Goal: Task Accomplishment & Management: Manage account settings

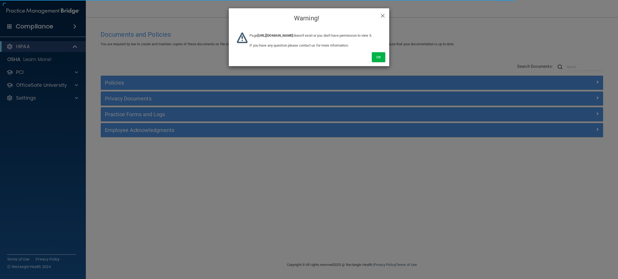
click at [370, 62] on div "Ok" at bounding box center [309, 51] width 160 height 30
click at [378, 62] on button "Ok" at bounding box center [378, 57] width 13 height 10
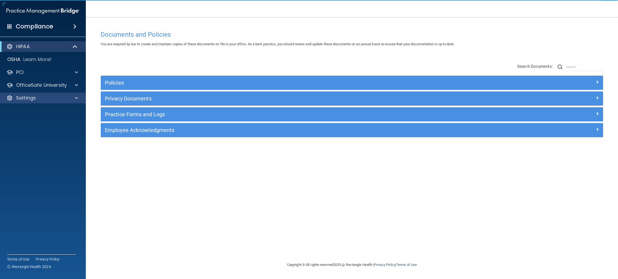
click at [39, 103] on div "Settings" at bounding box center [43, 98] width 86 height 11
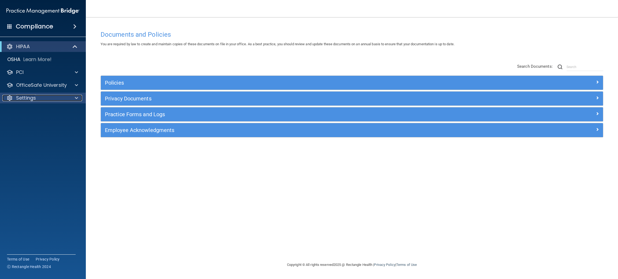
click at [61, 96] on div "Settings" at bounding box center [35, 98] width 67 height 6
click at [47, 146] on link "Sign Out" at bounding box center [37, 149] width 84 height 11
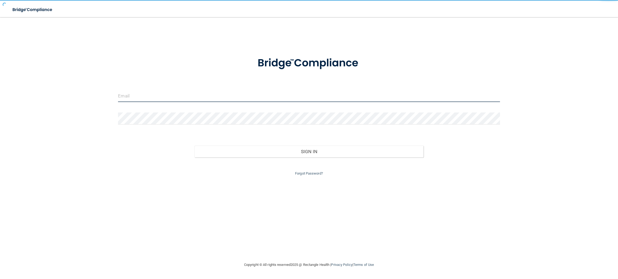
type input "[EMAIL_ADDRESS][DOMAIN_NAME]"
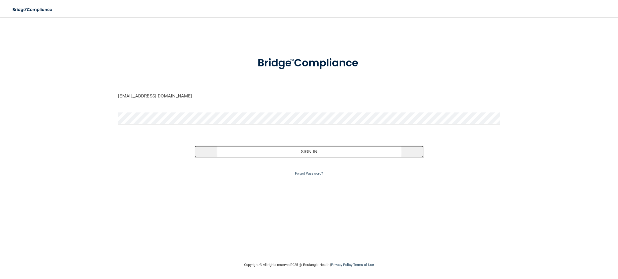
click at [284, 148] on button "Sign In" at bounding box center [308, 152] width 229 height 12
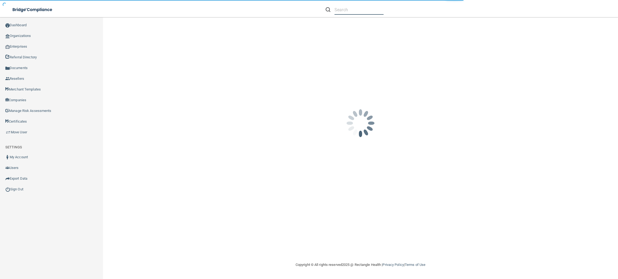
click at [339, 10] on input "text" at bounding box center [358, 10] width 49 height 10
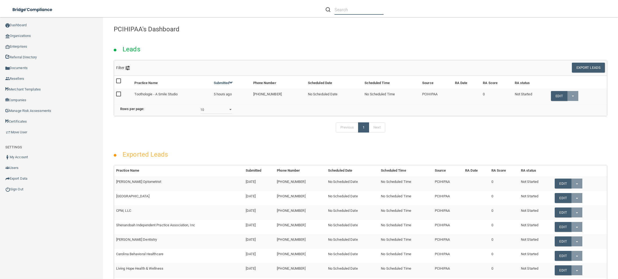
paste input "Rocky Mountain Oral and Maxillofacial Surgery"
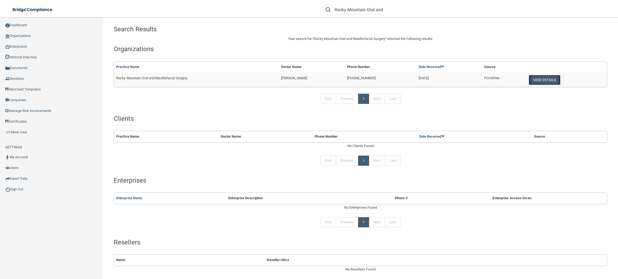
click at [529, 82] on button "View Details" at bounding box center [545, 80] width 32 height 10
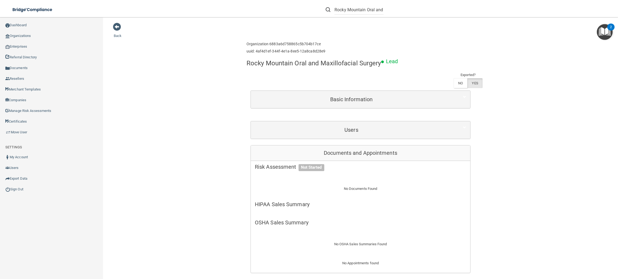
click at [361, 14] on li "Rocky Mountain Oral and Maxillofacial Surgery" at bounding box center [355, 9] width 66 height 19
click at [362, 14] on input "Rocky Mountain Oral and Maxillofacial Surgery" at bounding box center [358, 10] width 49 height 10
paste input "[PERSON_NAME][EMAIL_ADDRESS][DOMAIN_NAME]"
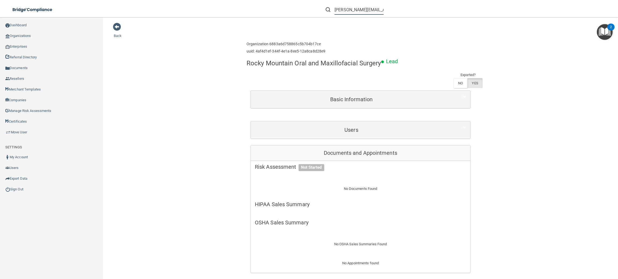
scroll to position [0, 24]
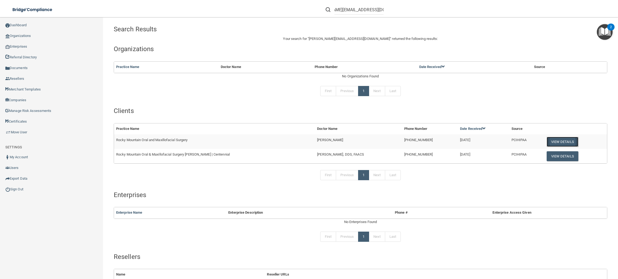
click at [560, 138] on button "View Details" at bounding box center [563, 142] width 32 height 10
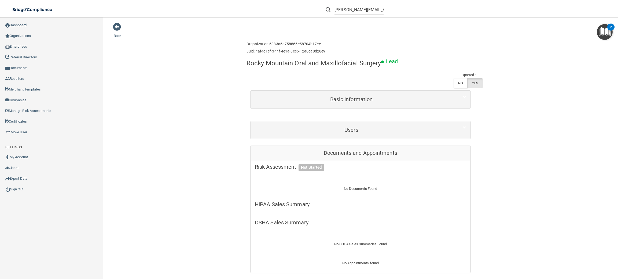
click at [363, 138] on div "Users" at bounding box center [360, 129] width 219 height 17
click at [117, 31] on span at bounding box center [117, 27] width 8 height 8
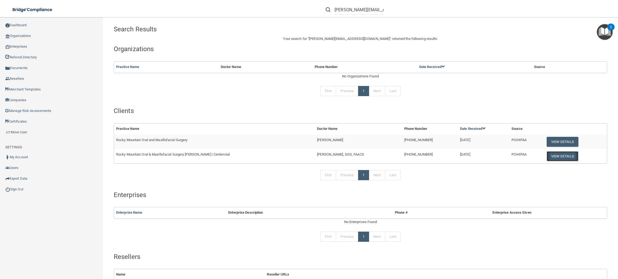
click at [550, 153] on button "View Details" at bounding box center [563, 157] width 32 height 10
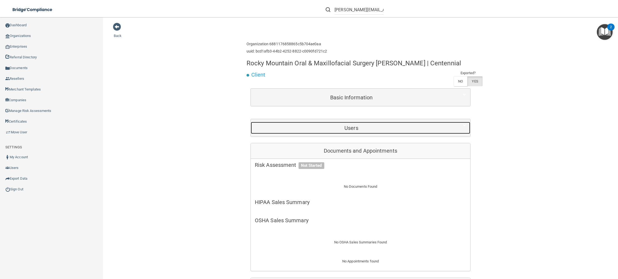
click at [370, 124] on div "Users" at bounding box center [351, 128] width 201 height 12
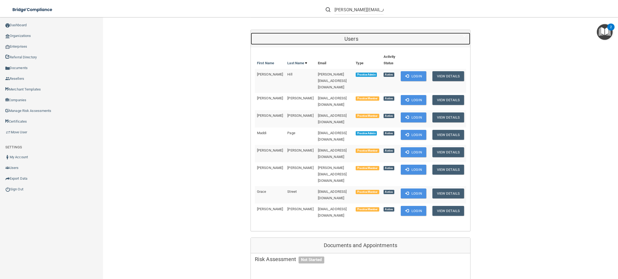
scroll to position [89, 0]
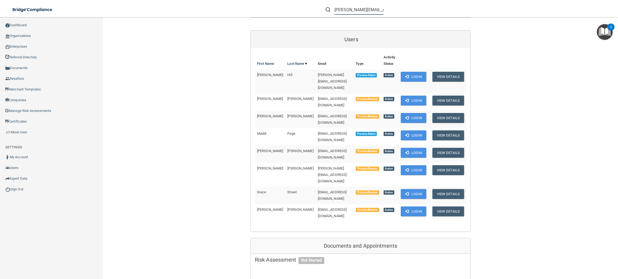
click at [360, 10] on input "[PERSON_NAME][EMAIL_ADDRESS][DOMAIN_NAME]" at bounding box center [358, 10] width 49 height 10
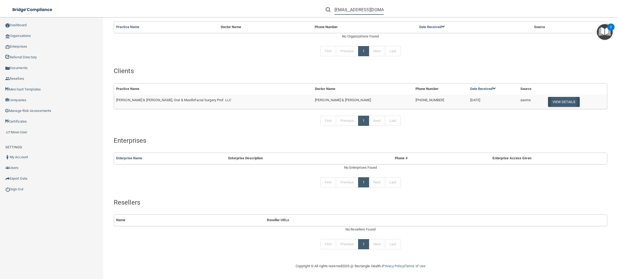
type input "[EMAIL_ADDRESS][DOMAIN_NAME]"
click at [548, 105] on button "View Details" at bounding box center [564, 102] width 32 height 10
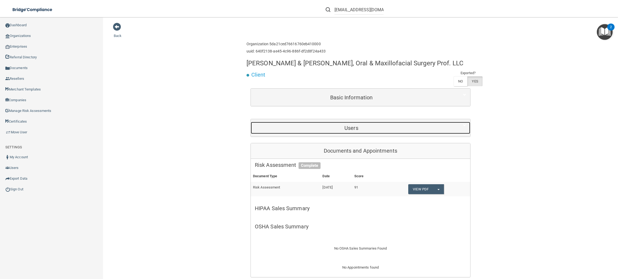
click at [310, 131] on h5 "Users" at bounding box center [351, 128] width 193 height 6
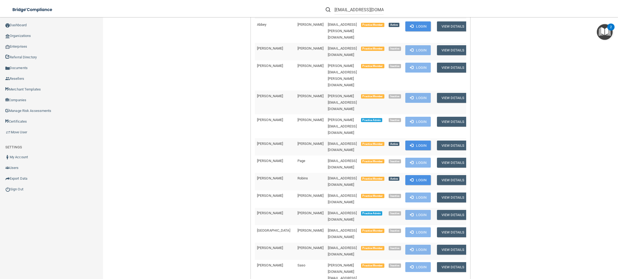
scroll to position [316, 0]
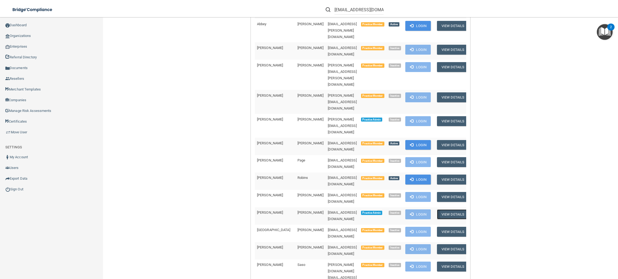
click at [441, 210] on button "View Details" at bounding box center [453, 215] width 32 height 10
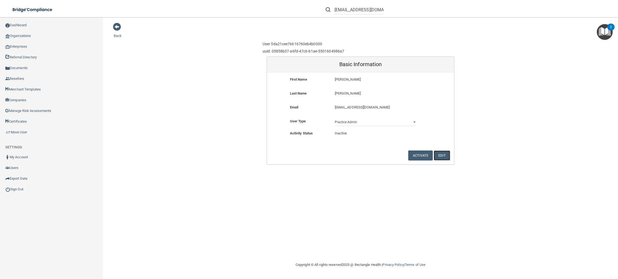
click at [440, 154] on button "Edit" at bounding box center [442, 156] width 16 height 10
click at [366, 104] on input "[EMAIL_ADDRESS][DOMAIN_NAME]" at bounding box center [376, 105] width 82 height 8
click at [344, 102] on input "[EMAIL_ADDRESS][DOMAIN_NAME]" at bounding box center [376, 105] width 82 height 8
type input "[EMAIL_ADDRESS][DOMAIN_NAME]"
drag, startPoint x: 419, startPoint y: 144, endPoint x: 421, endPoint y: 149, distance: 4.8
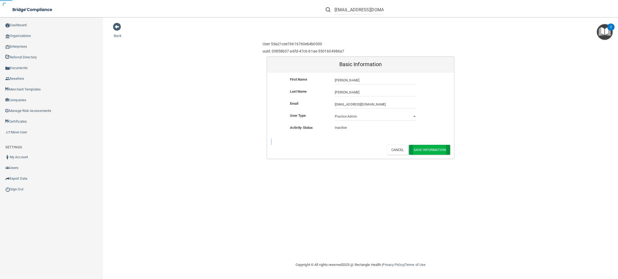
click at [421, 149] on form "First Name [PERSON_NAME] Last Name [PERSON_NAME] [PERSON_NAME] Email [EMAIL_ADD…" at bounding box center [360, 115] width 187 height 87
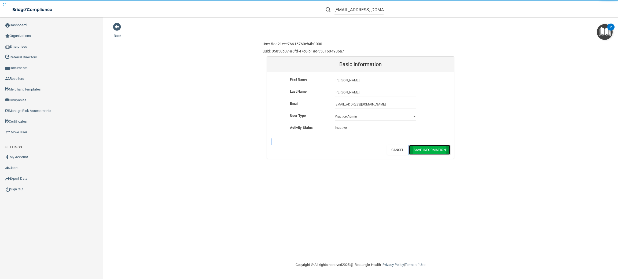
click at [421, 149] on button "Save Information" at bounding box center [429, 150] width 41 height 10
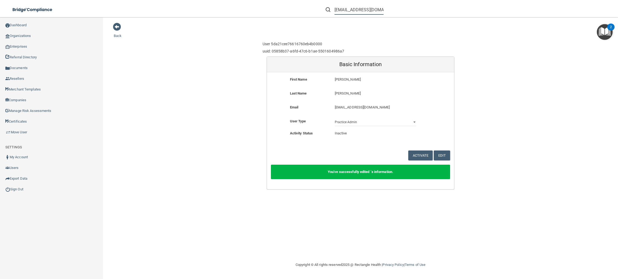
click at [343, 9] on input "[EMAIL_ADDRESS][DOMAIN_NAME]" at bounding box center [358, 10] width 49 height 10
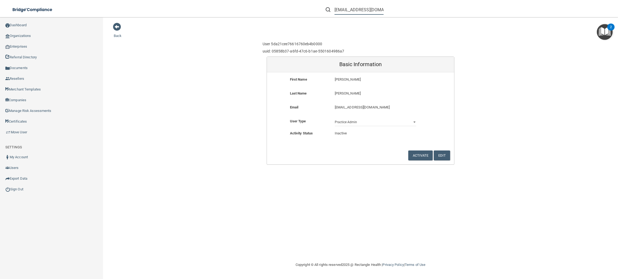
click at [364, 8] on input "[EMAIL_ADDRESS][DOMAIN_NAME]" at bounding box center [358, 10] width 49 height 10
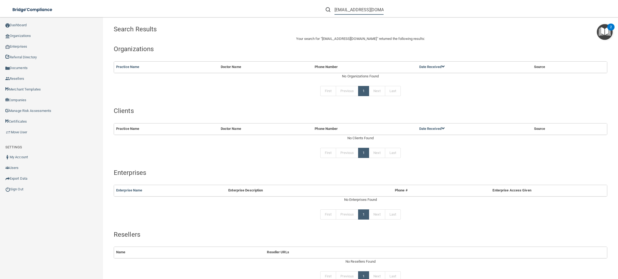
drag, startPoint x: 342, startPoint y: 6, endPoint x: 288, endPoint y: 1, distance: 54.9
click at [288, 1] on div "[EMAIL_ADDRESS][DOMAIN_NAME] [PERSON_NAME] [EMAIL_ADDRESS][DOMAIN_NAME] Manage …" at bounding box center [437, 9] width 360 height 19
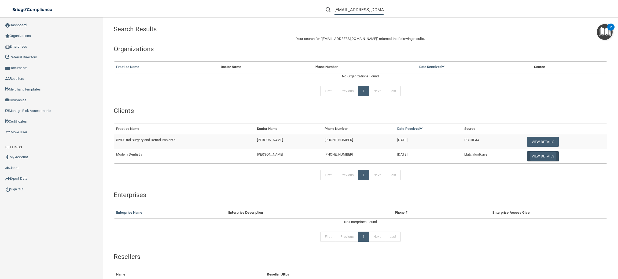
type input "[EMAIL_ADDRESS][DOMAIN_NAME]"
click at [540, 155] on button "View Details" at bounding box center [543, 157] width 32 height 10
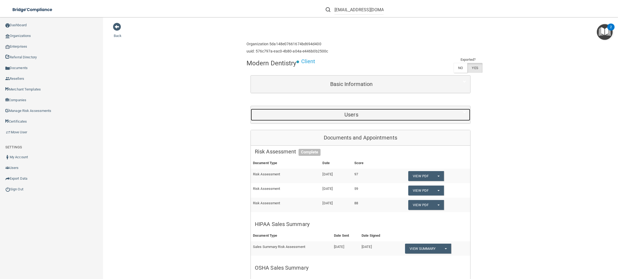
click at [453, 110] on div at bounding box center [461, 112] width 18 height 6
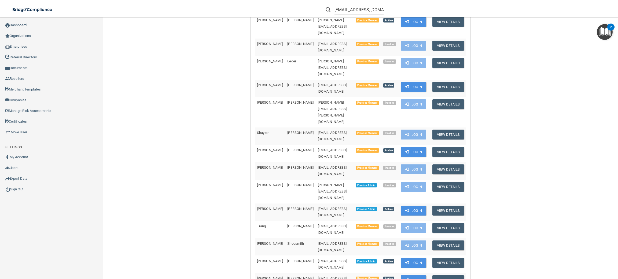
scroll to position [270, 0]
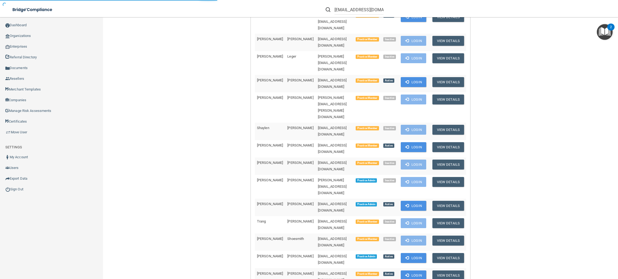
scroll to position [54, 0]
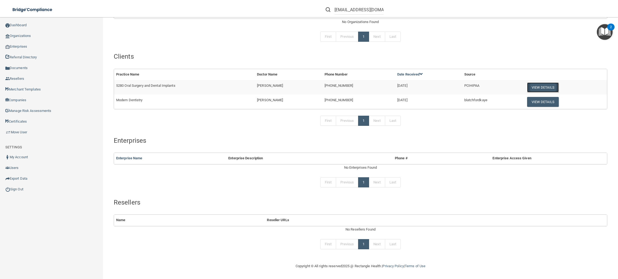
click at [530, 90] on button "View Details" at bounding box center [543, 88] width 32 height 10
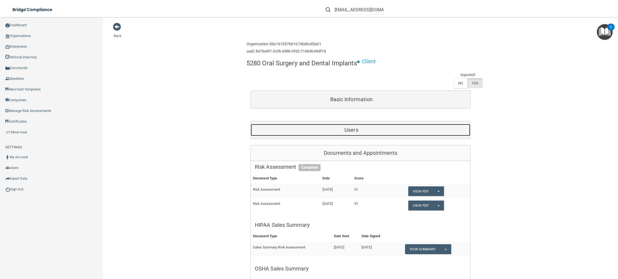
click at [305, 133] on div "Users" at bounding box center [351, 130] width 201 height 12
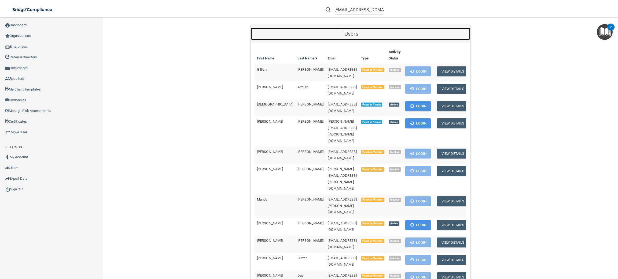
scroll to position [90, 0]
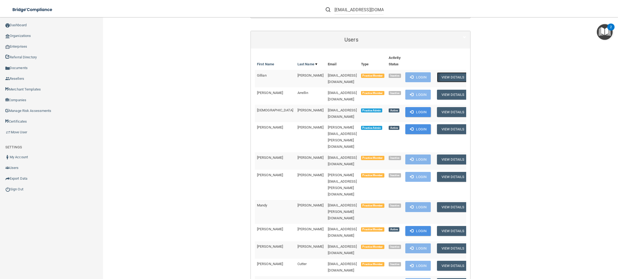
click at [458, 78] on button "View Details" at bounding box center [453, 77] width 32 height 10
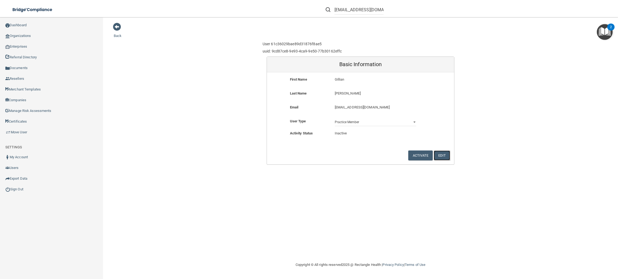
click at [445, 157] on button "Edit" at bounding box center [442, 156] width 16 height 10
click at [353, 104] on input "[EMAIL_ADDRESS][DOMAIN_NAME]" at bounding box center [376, 105] width 82 height 8
type input "[EMAIL_ADDRESS][DOMAIN_NAME]"
click at [426, 146] on button "Save Information" at bounding box center [429, 150] width 41 height 10
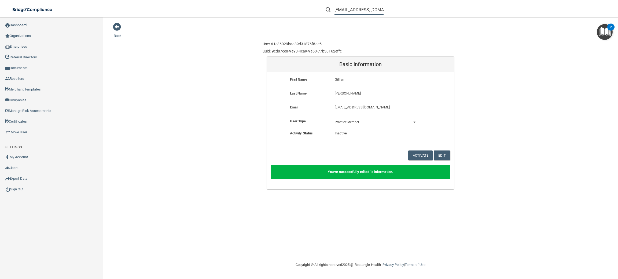
click at [348, 11] on input "[EMAIL_ADDRESS][DOMAIN_NAME]" at bounding box center [358, 10] width 49 height 10
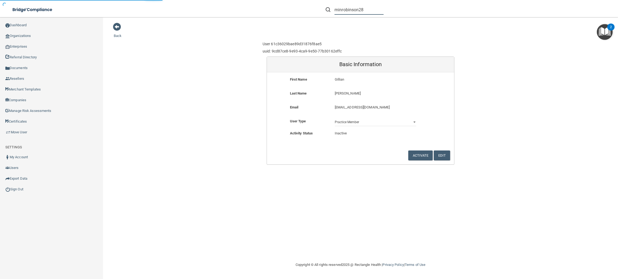
type input "minrobinson28"
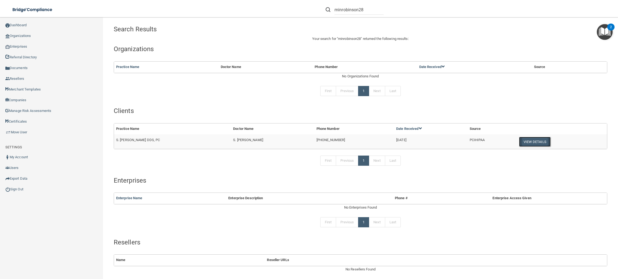
click at [528, 142] on button "View Details" at bounding box center [535, 142] width 32 height 10
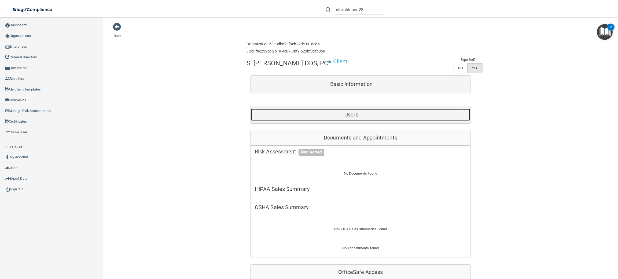
click at [336, 113] on h5 "Users" at bounding box center [351, 115] width 193 height 6
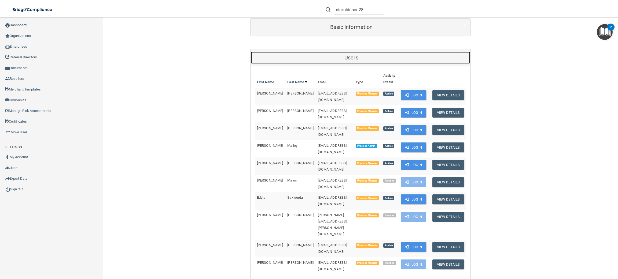
scroll to position [59, 0]
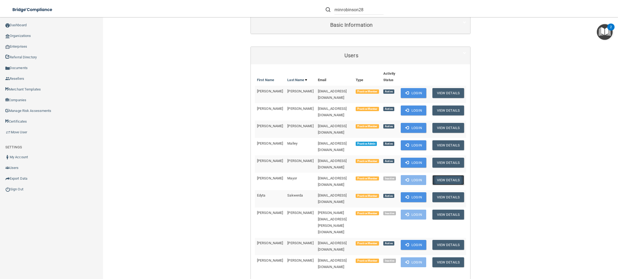
click at [440, 175] on button "View Details" at bounding box center [448, 180] width 32 height 10
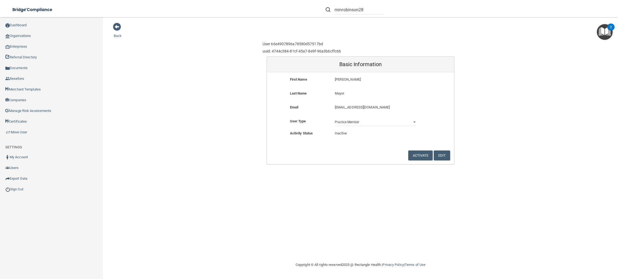
click at [440, 150] on form "First Name [PERSON_NAME] [PERSON_NAME] Last Name Mayor Mayor Email [EMAIL_ADDRE…" at bounding box center [360, 118] width 187 height 92
click at [440, 152] on button "Edit" at bounding box center [442, 156] width 16 height 10
click at [354, 104] on input "[EMAIL_ADDRESS][DOMAIN_NAME]" at bounding box center [376, 105] width 82 height 8
type input "[EMAIL_ADDRESS][DOMAIN_NAME]"
click at [427, 148] on button "Save Information" at bounding box center [429, 150] width 41 height 10
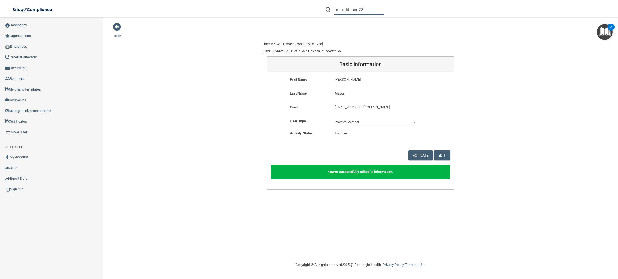
click at [345, 7] on input "minrobinson28" at bounding box center [358, 10] width 49 height 10
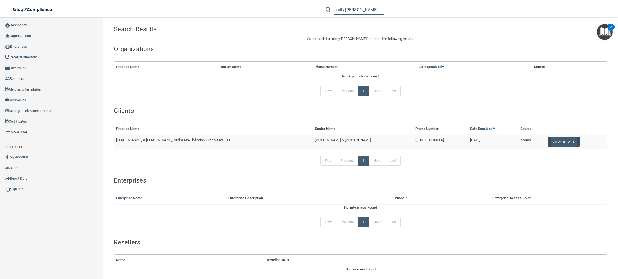
type input "sicily.[PERSON_NAME]"
click at [553, 144] on button "View Details" at bounding box center [564, 142] width 32 height 10
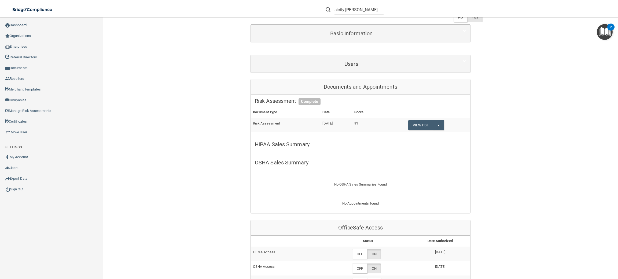
scroll to position [63, 0]
click at [359, 60] on div "Users" at bounding box center [360, 64] width 219 height 17
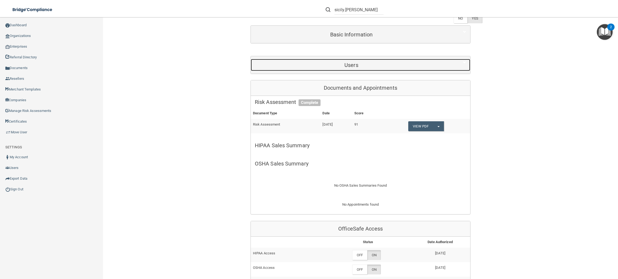
click at [358, 62] on div "Users" at bounding box center [351, 65] width 201 height 12
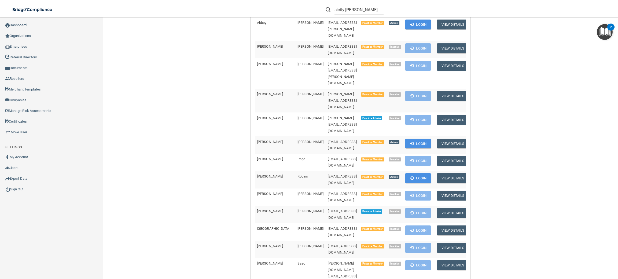
scroll to position [329, 0]
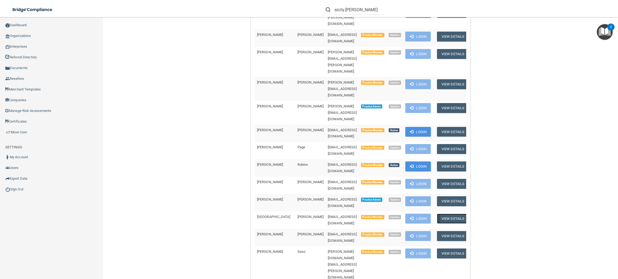
click at [455, 214] on button "View Details" at bounding box center [453, 219] width 32 height 10
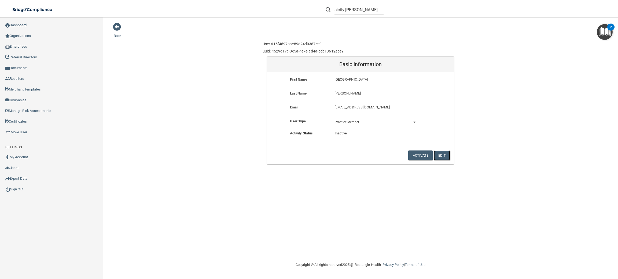
click at [442, 152] on button "Edit" at bounding box center [442, 156] width 16 height 10
click at [352, 103] on input "[EMAIL_ADDRESS][DOMAIN_NAME]" at bounding box center [376, 105] width 82 height 8
click at [353, 103] on input "[EMAIL_ADDRESS][DOMAIN_NAME]" at bounding box center [376, 105] width 82 height 8
type input "[EMAIL_ADDRESS][DOMAIN_NAME]"
click at [422, 151] on button "Save Information" at bounding box center [429, 150] width 41 height 10
